Goal: Information Seeking & Learning: Understand process/instructions

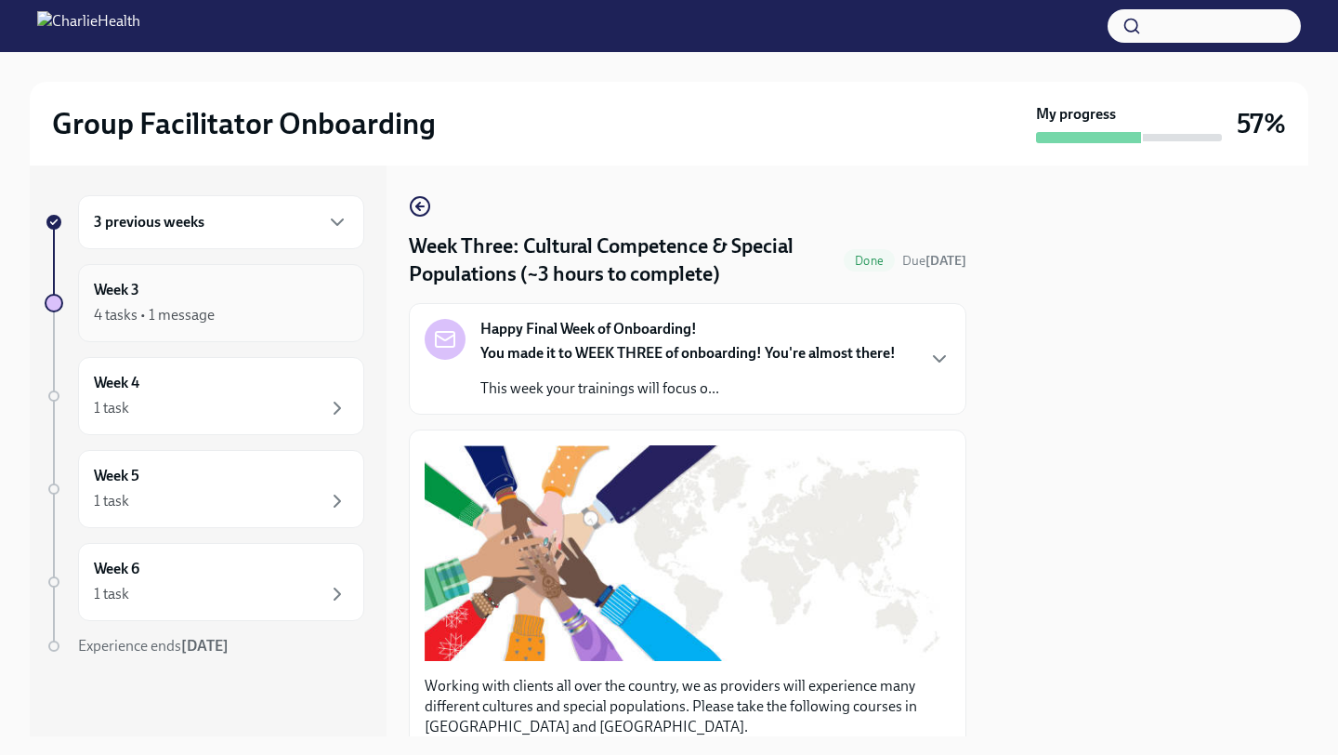
click at [220, 296] on div "Week 3 4 tasks • 1 message" at bounding box center [221, 303] width 255 height 46
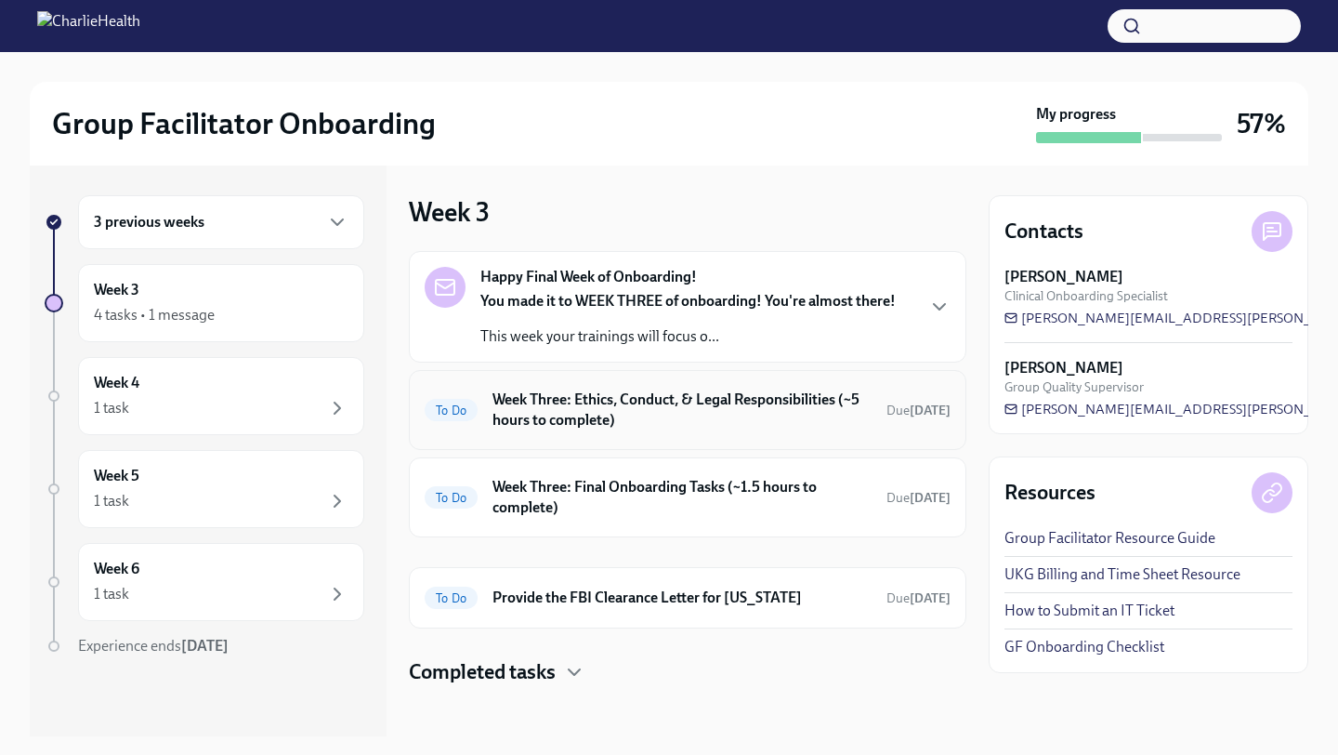
click at [582, 416] on h6 "Week Three: Ethics, Conduct, & Legal Responsibilities (~5 hours to complete)" at bounding box center [682, 409] width 379 height 41
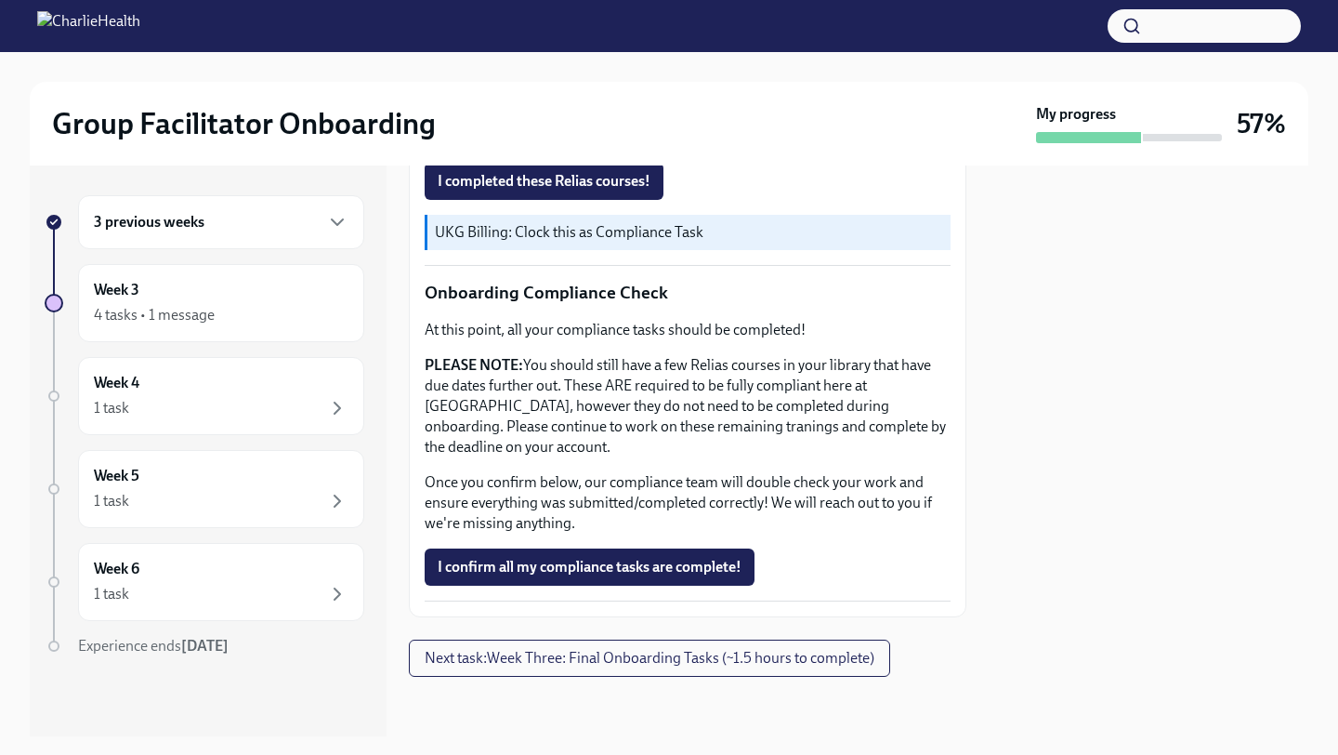
scroll to position [205, 0]
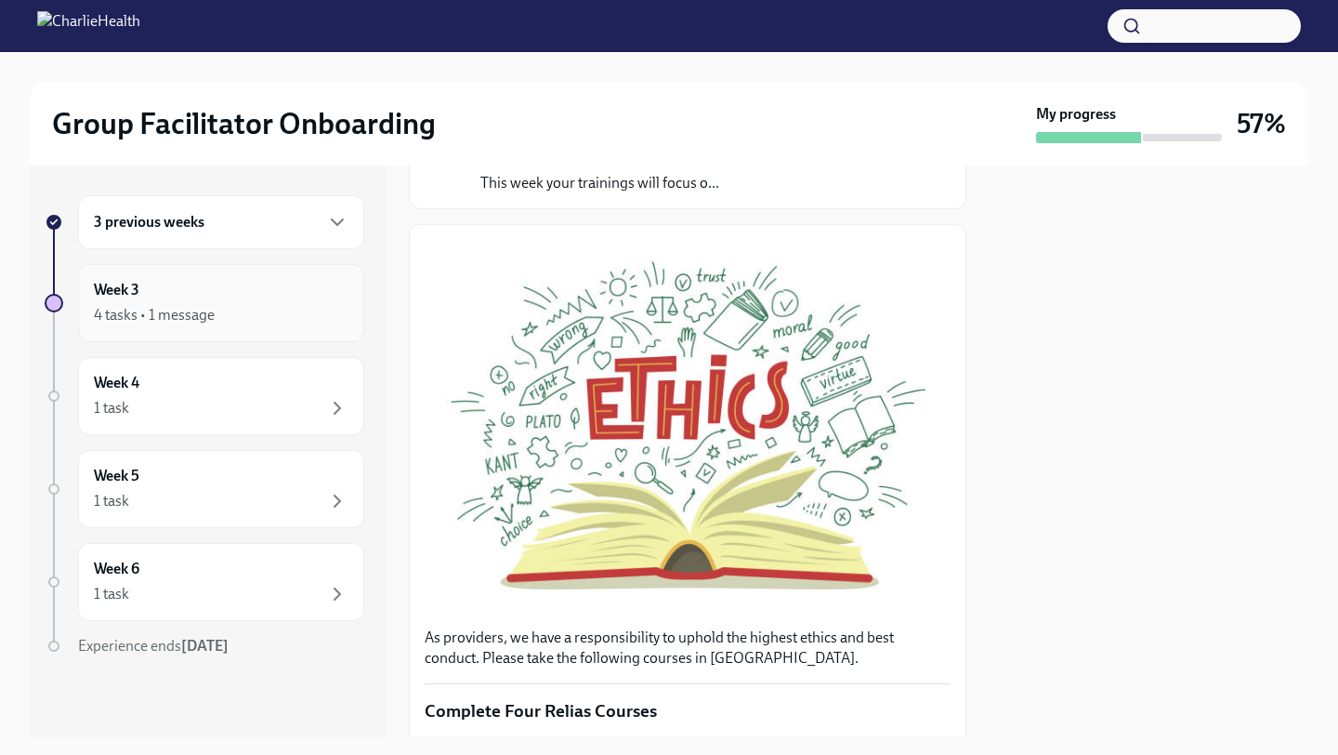
click at [245, 304] on div "4 tasks • 1 message" at bounding box center [221, 315] width 255 height 22
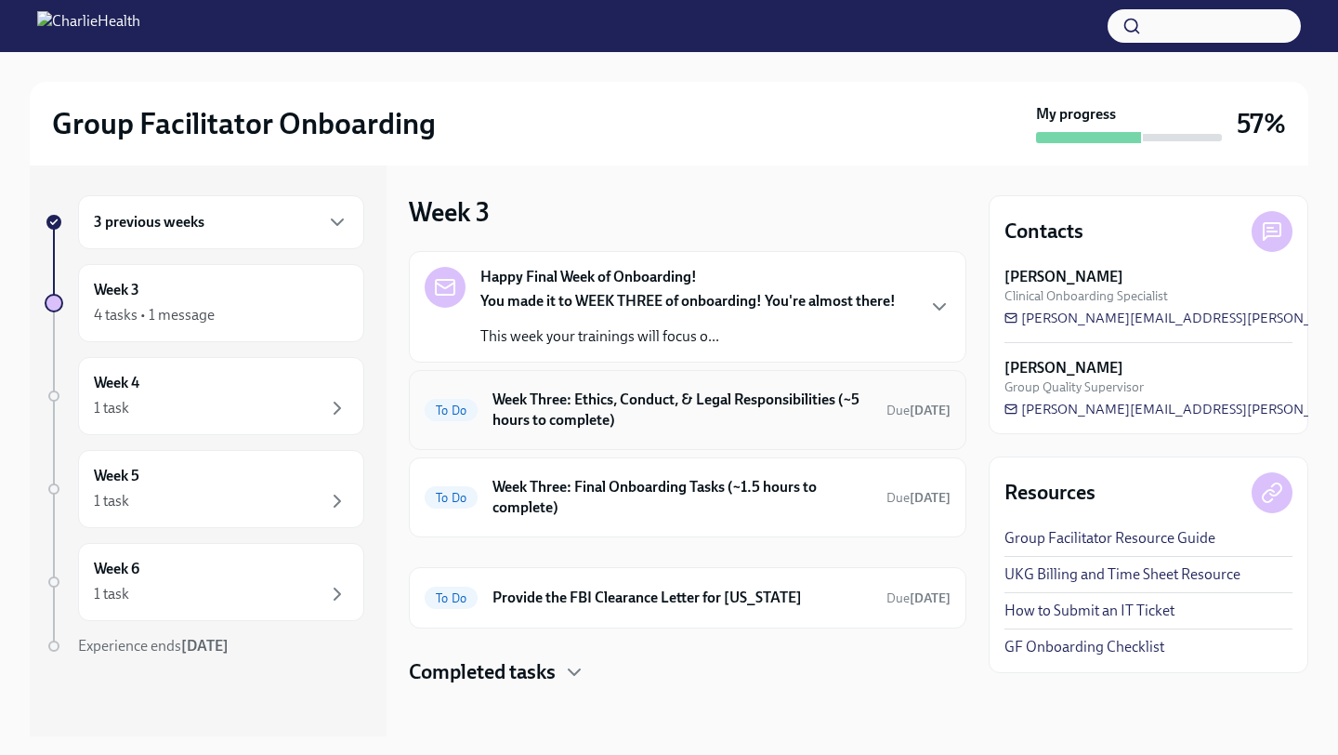
click at [616, 432] on div "To Do Week Three: Ethics, Conduct, & Legal Responsibilities (~5 hours to comple…" at bounding box center [688, 410] width 526 height 48
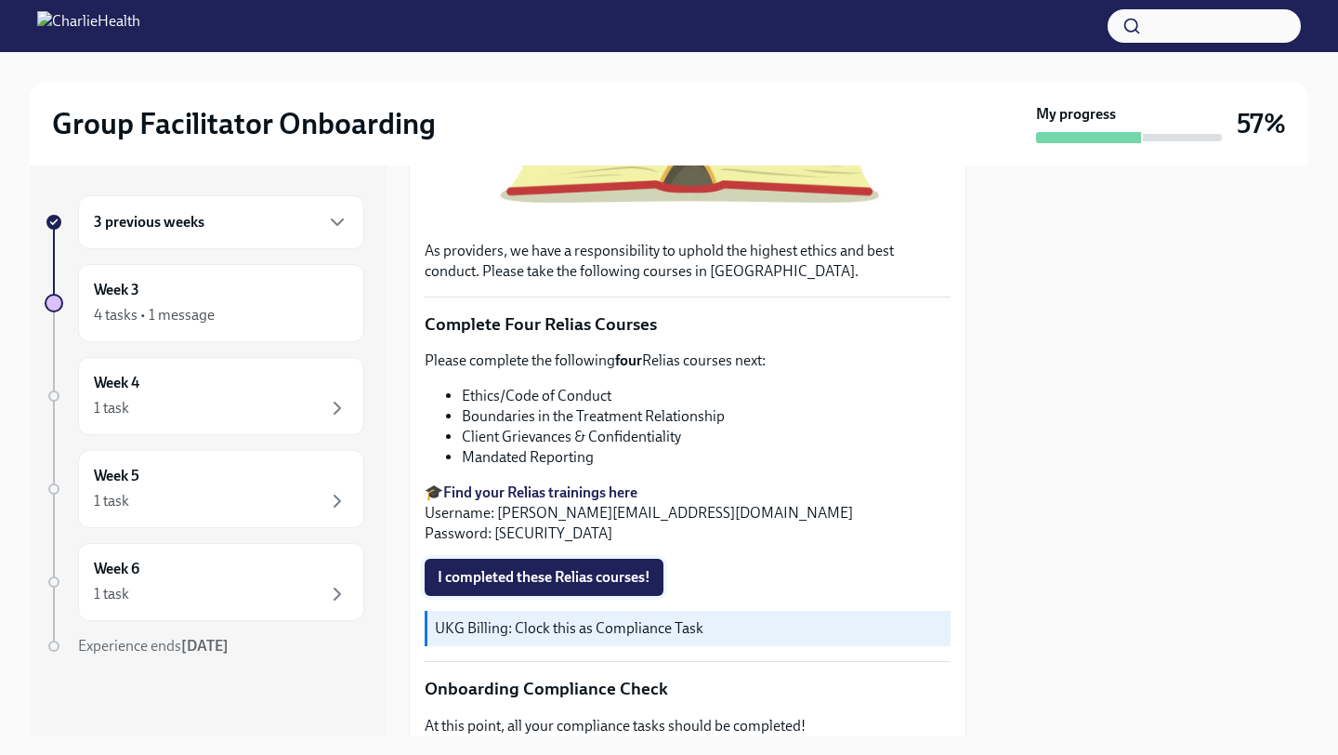
scroll to position [625, 0]
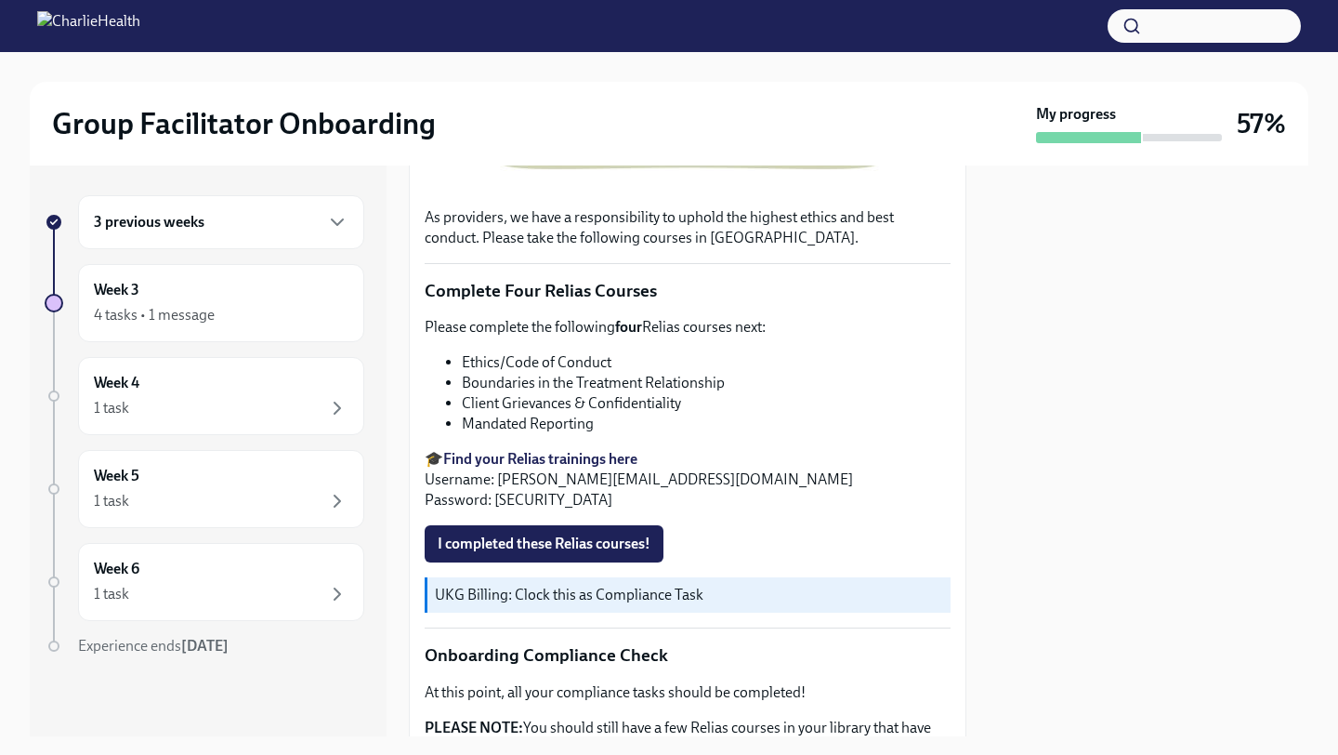
click at [565, 454] on strong "Find your Relias trainings here" at bounding box center [540, 459] width 194 height 18
click at [333, 324] on icon "button" at bounding box center [337, 315] width 22 height 22
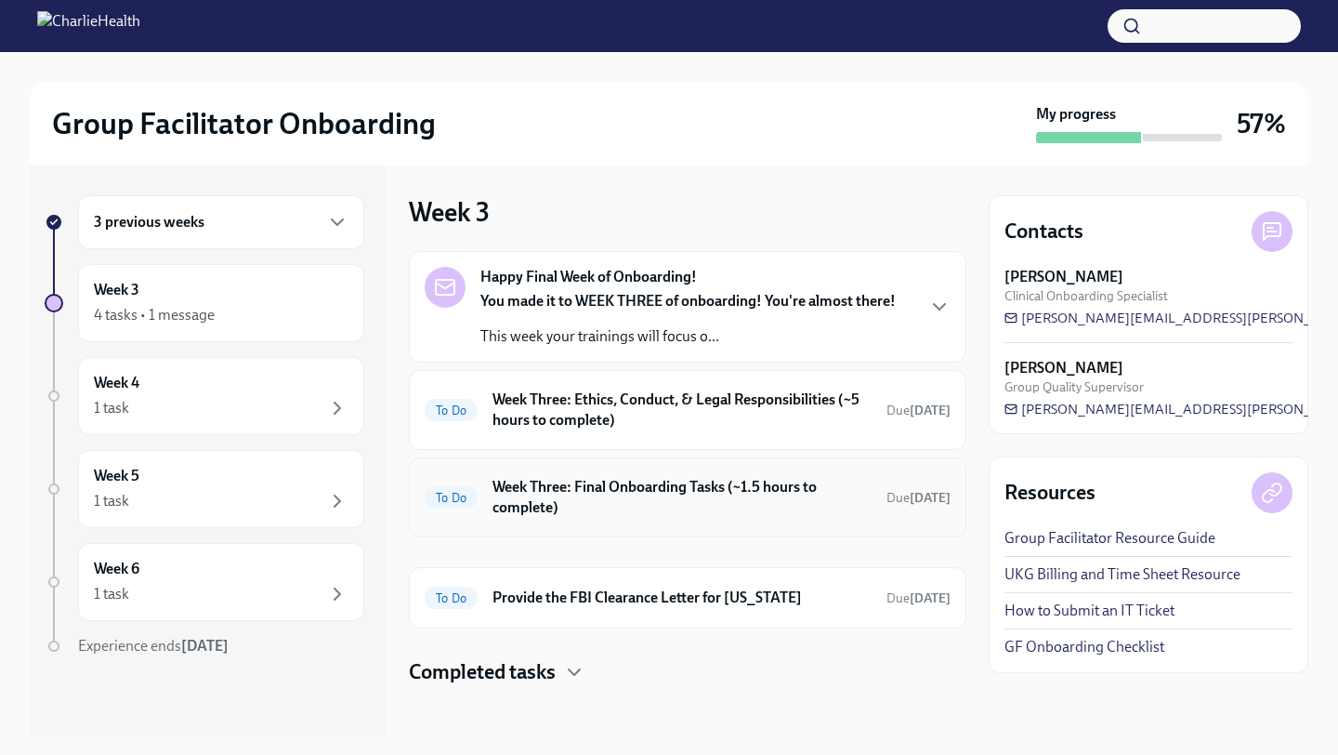
click at [562, 511] on h6 "Week Three: Final Onboarding Tasks (~1.5 hours to complete)" at bounding box center [682, 497] width 379 height 41
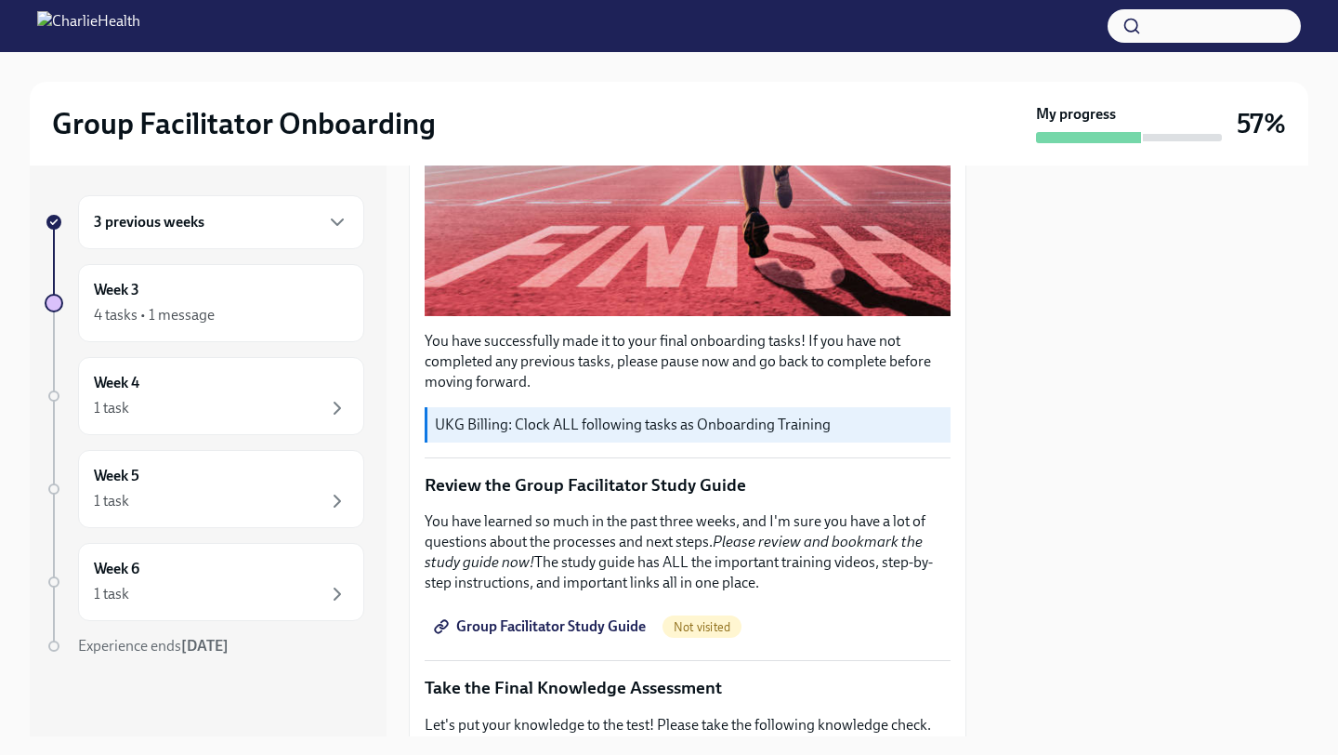
scroll to position [484, 0]
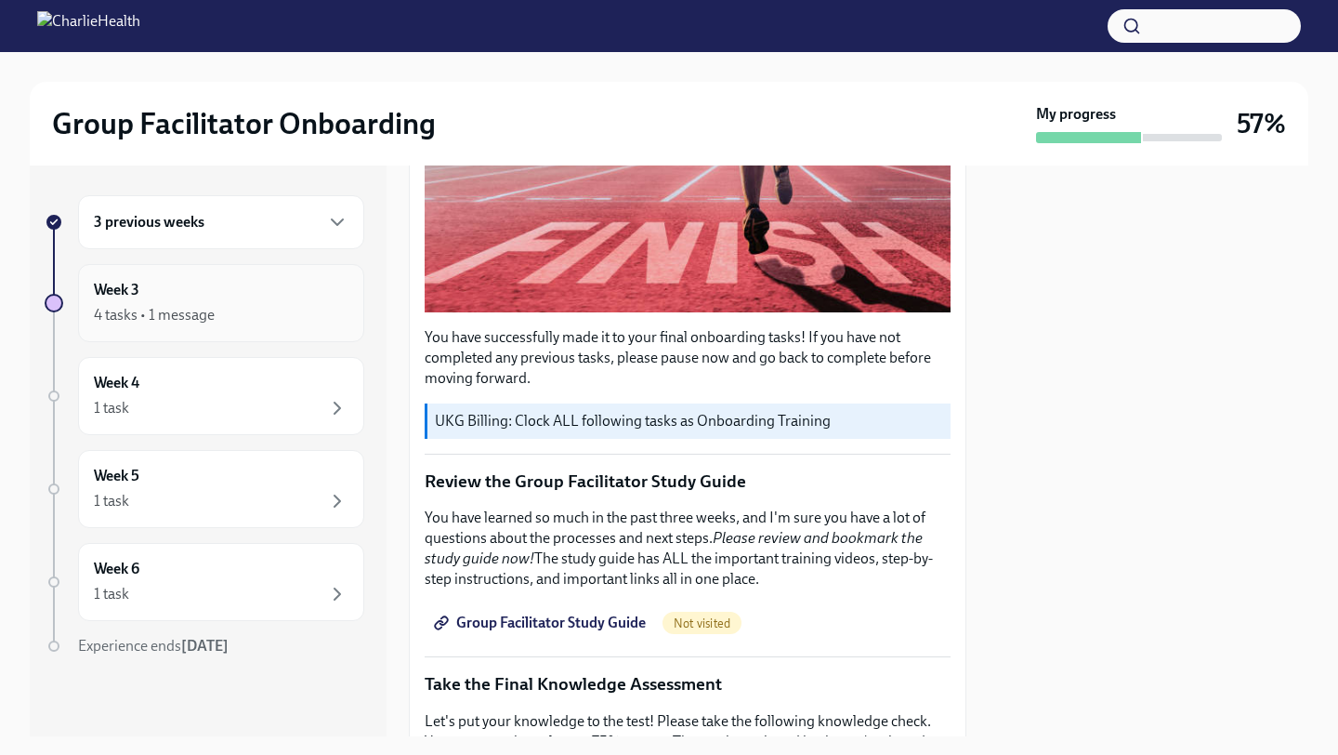
click at [178, 294] on div "Week 3 4 tasks • 1 message" at bounding box center [221, 303] width 255 height 46
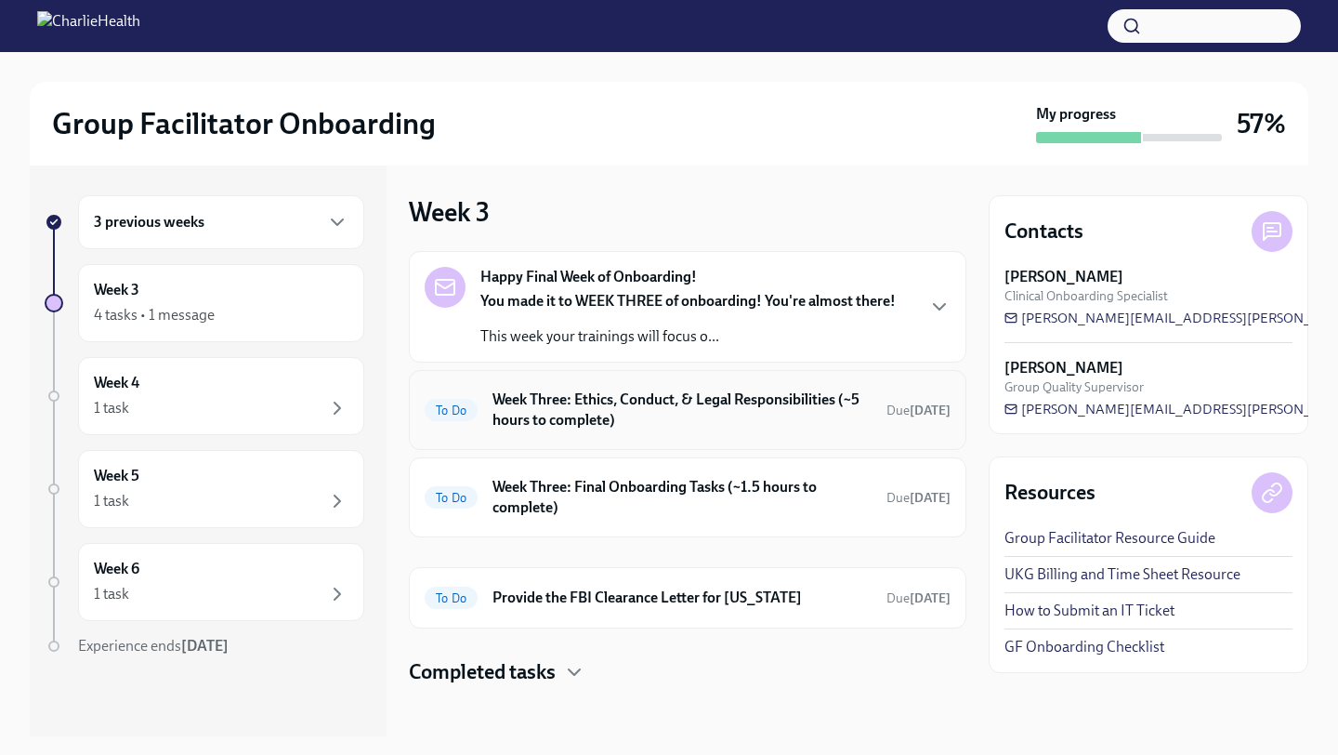
click at [520, 415] on h6 "Week Three: Ethics, Conduct, & Legal Responsibilities (~5 hours to complete)" at bounding box center [682, 409] width 379 height 41
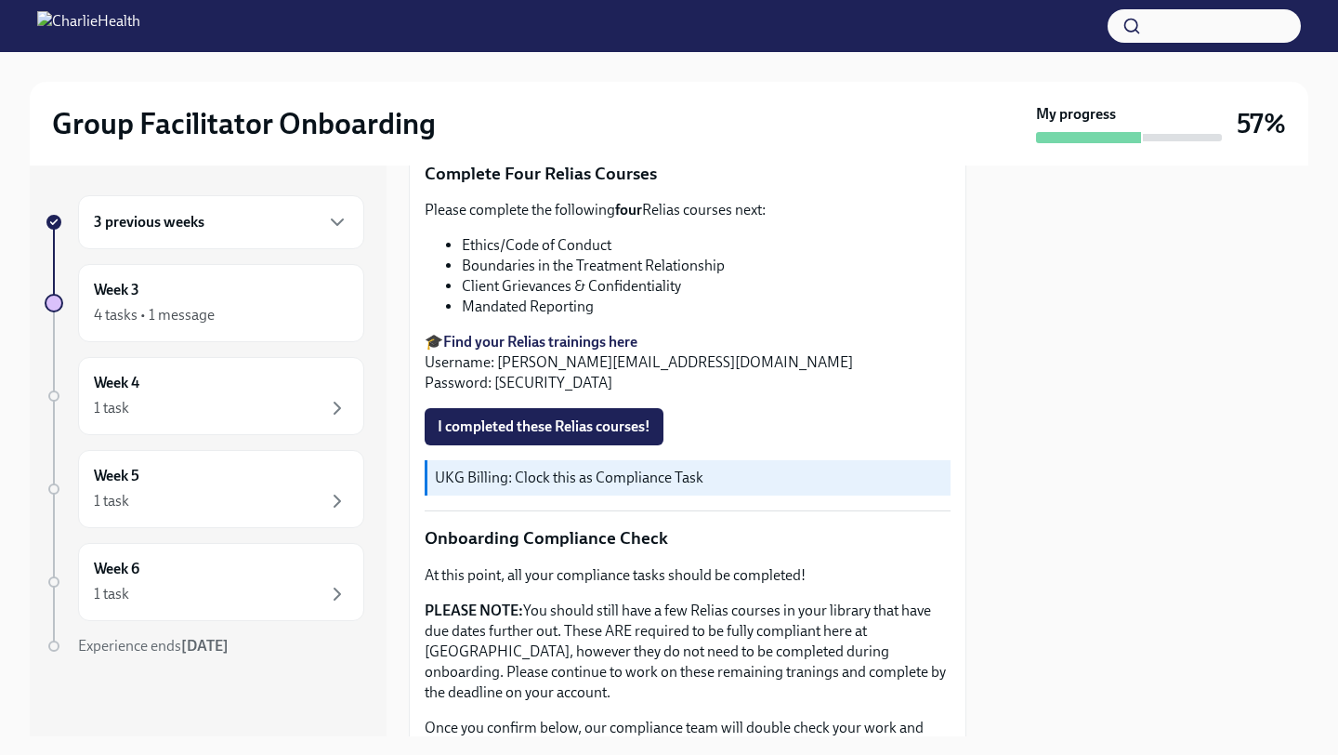
scroll to position [765, 0]
